Goal: Information Seeking & Learning: Learn about a topic

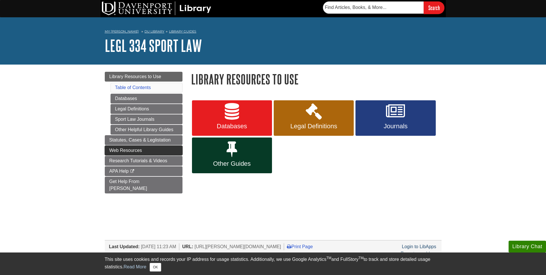
click at [155, 150] on link "Web Resources" at bounding box center [144, 150] width 78 height 10
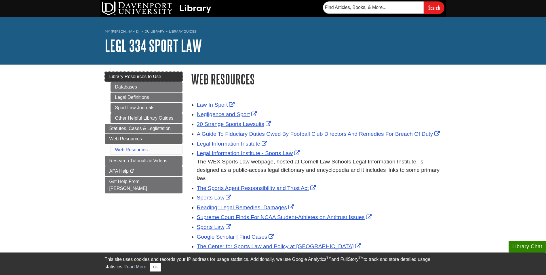
click at [166, 72] on link "Library Resources to Use" at bounding box center [144, 77] width 78 height 10
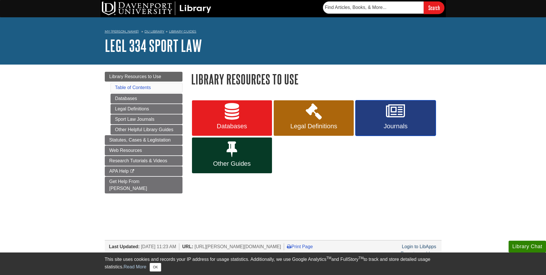
click at [409, 120] on link "Journals" at bounding box center [396, 118] width 80 height 36
